Goal: Information Seeking & Learning: Learn about a topic

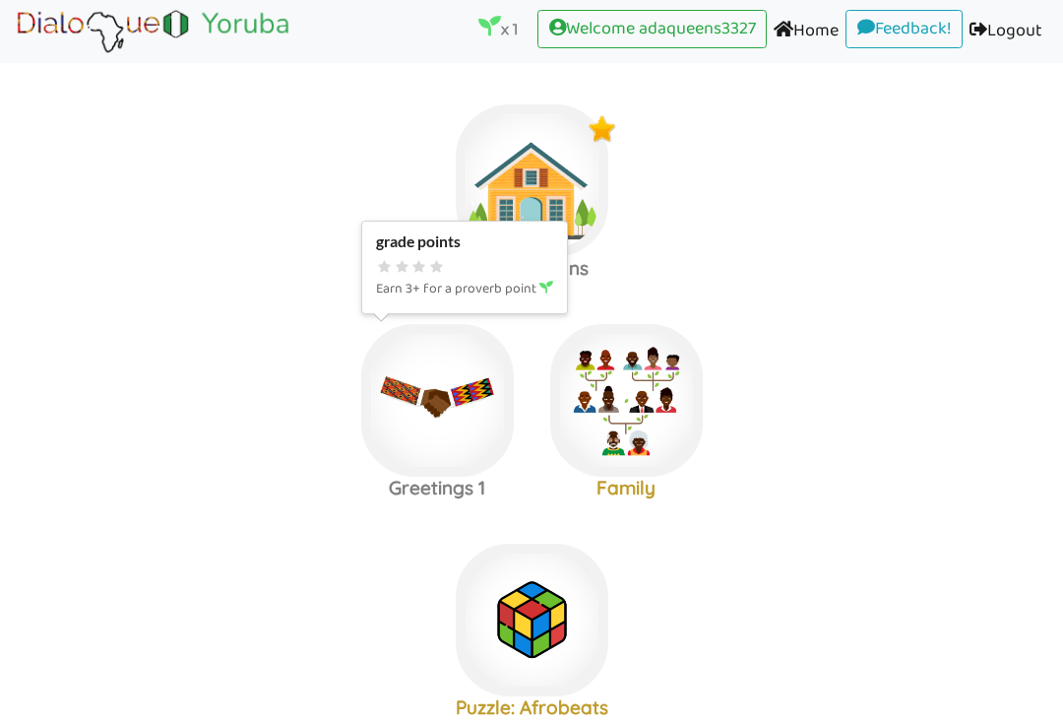
click at [469, 360] on img at bounding box center [437, 400] width 153 height 153
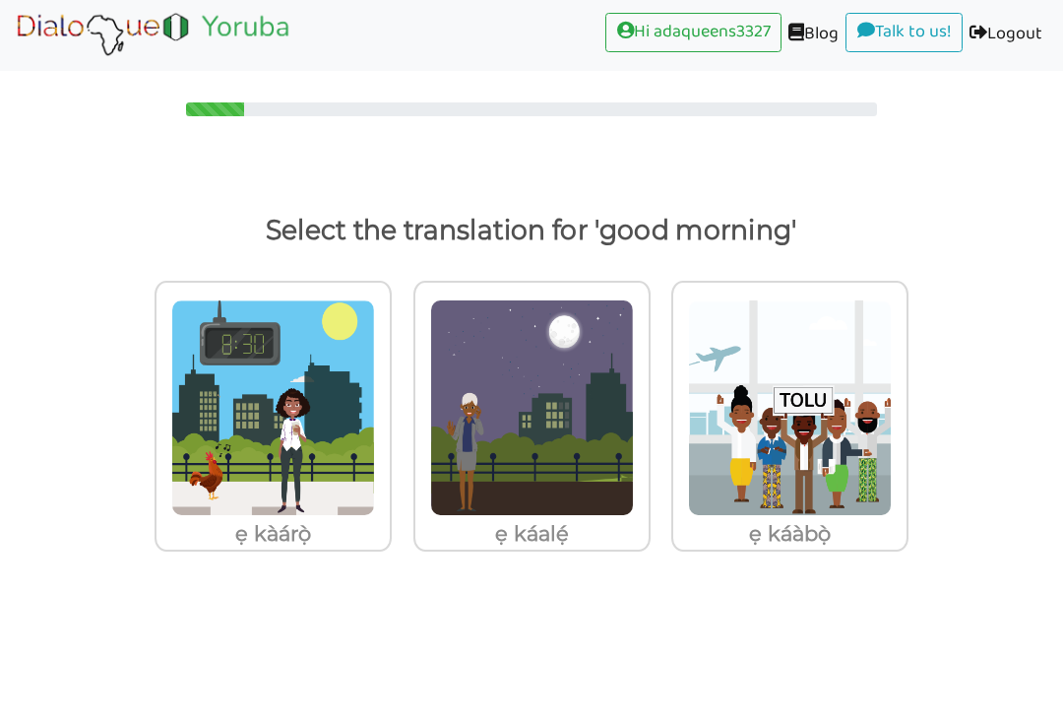
click at [219, 358] on img at bounding box center [273, 408] width 204 height 217
click at [390, 390] on input "ẹ kàárọ̀" at bounding box center [397, 397] width 15 height 15
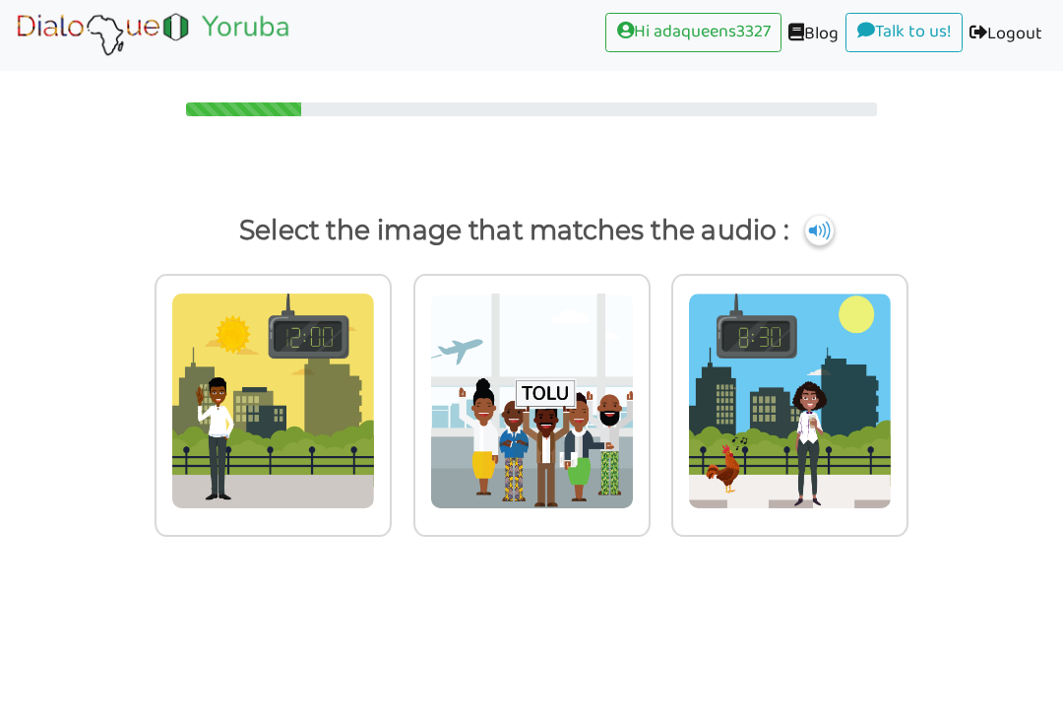
click at [823, 228] on img at bounding box center [819, 232] width 29 height 30
click at [831, 243] on img at bounding box center [819, 232] width 29 height 30
click at [834, 240] on img at bounding box center [819, 232] width 29 height 30
click at [831, 229] on img at bounding box center [819, 232] width 29 height 30
click at [830, 227] on img at bounding box center [819, 232] width 29 height 30
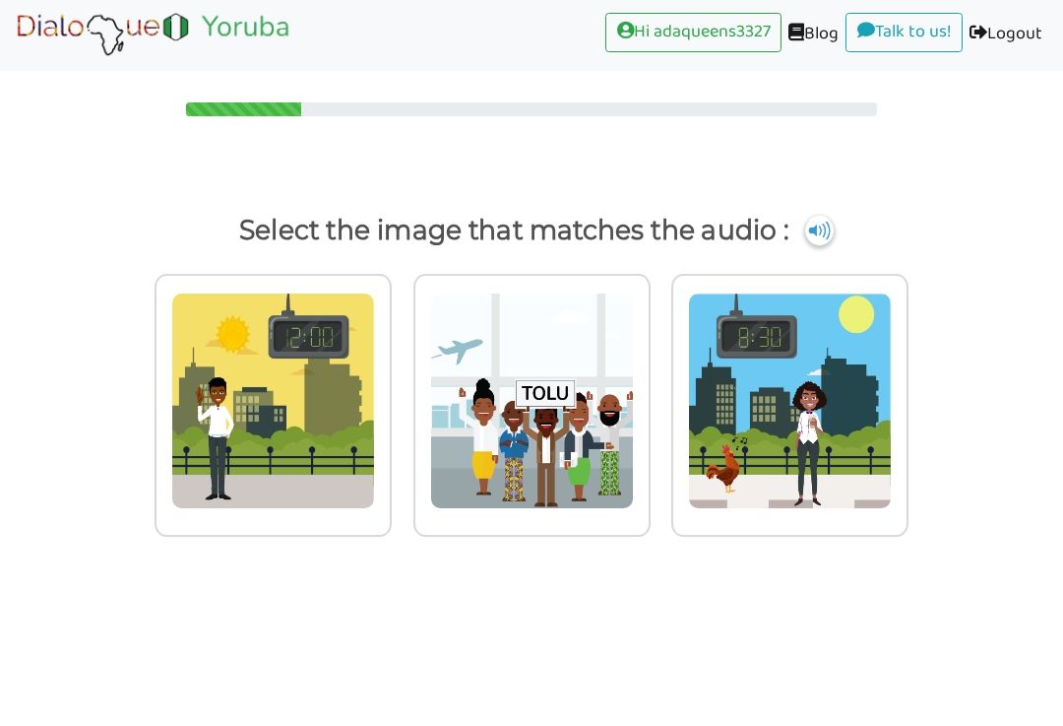
click at [811, 499] on img at bounding box center [790, 401] width 204 height 217
click at [907, 398] on input "radio" at bounding box center [914, 390] width 15 height 15
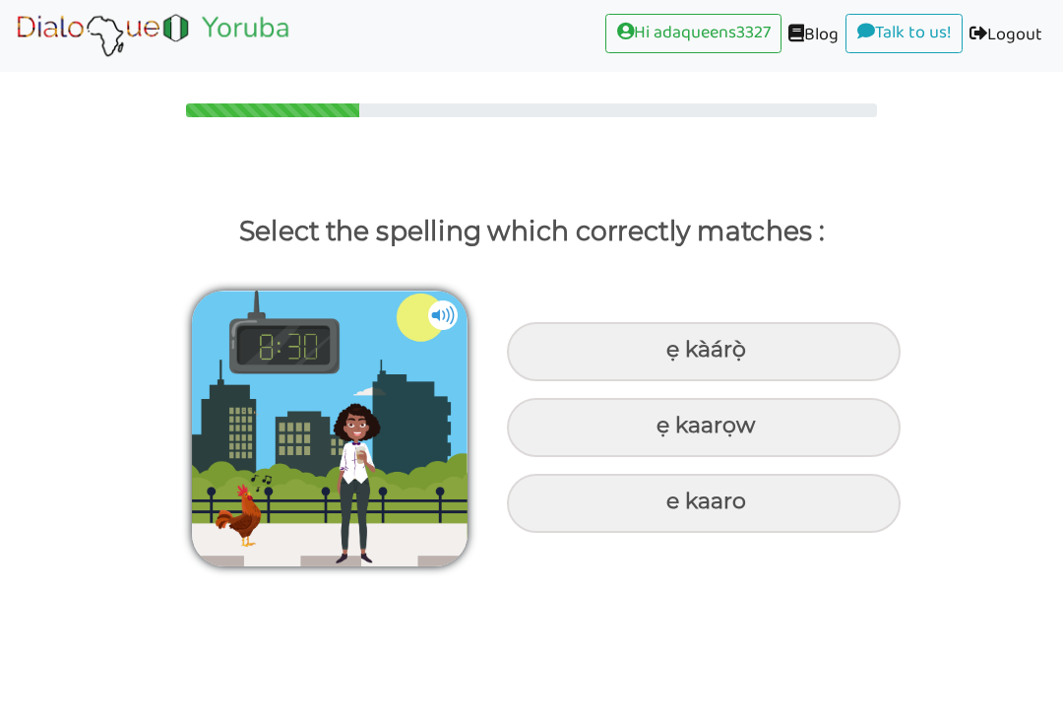
click at [816, 328] on div "ẹ kàárọ̀" at bounding box center [704, 351] width 394 height 59
click at [675, 344] on input "ẹ kàárọ̀" at bounding box center [669, 350] width 13 height 13
radio input "true"
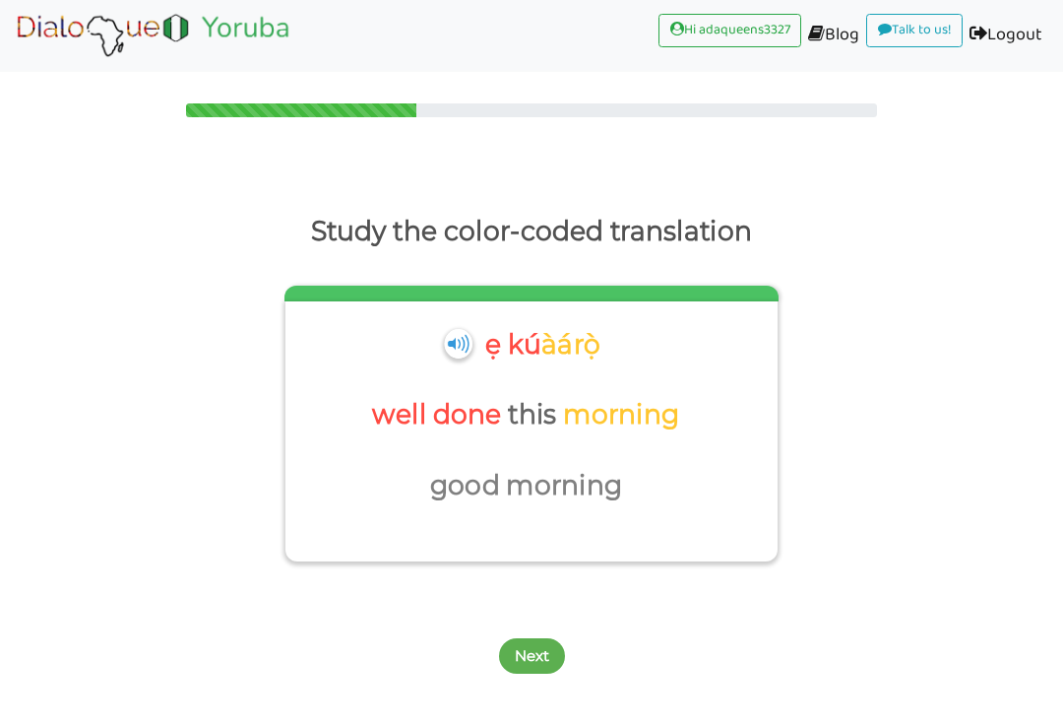
click at [537, 647] on button "Next" at bounding box center [532, 655] width 66 height 35
